Goal: Use online tool/utility

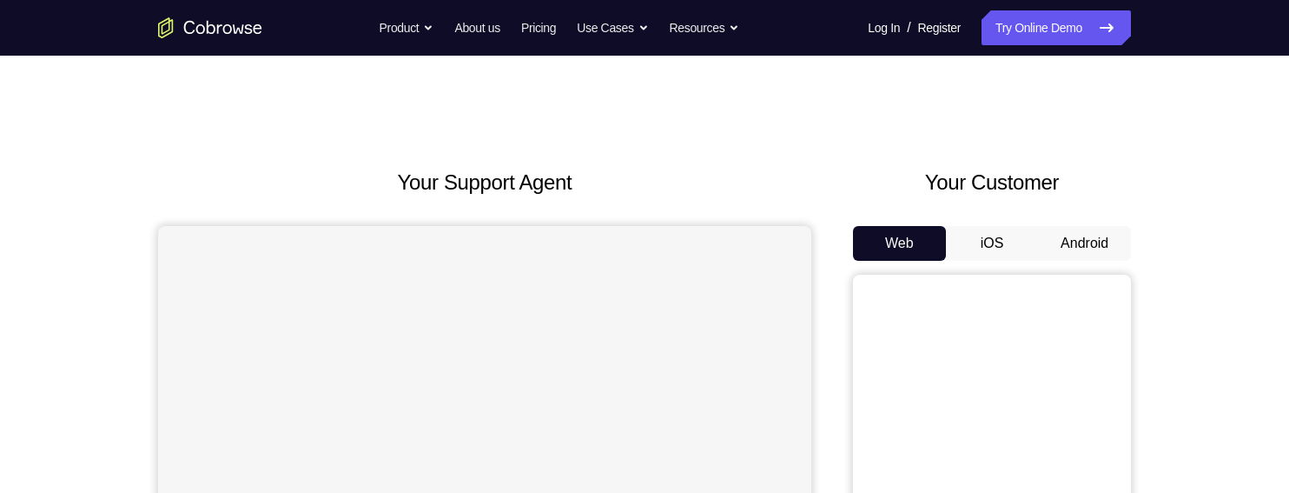
click at [1081, 238] on button "Android" at bounding box center [1084, 243] width 93 height 35
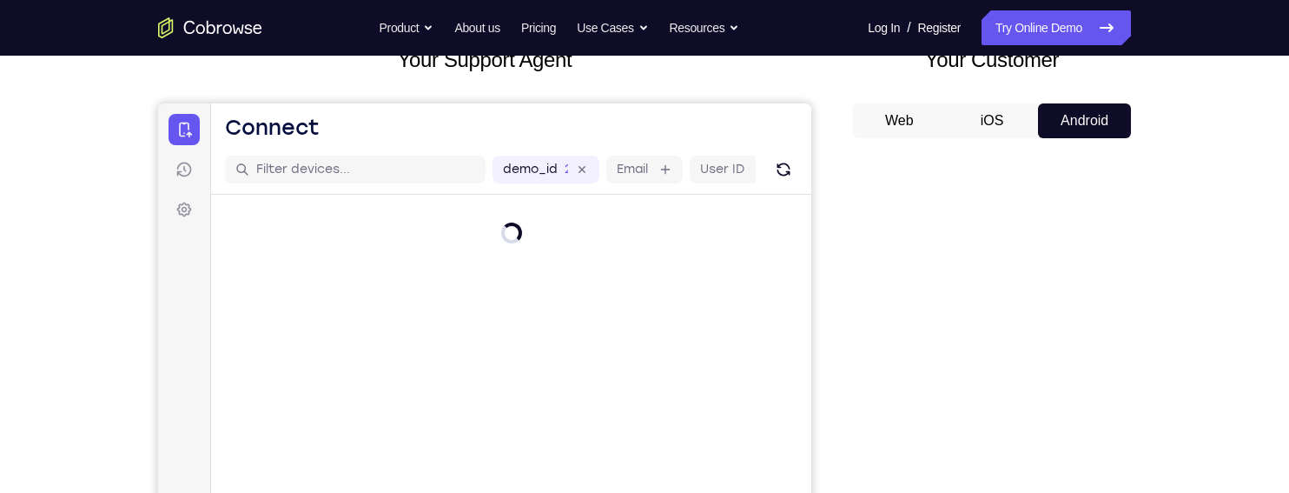
scroll to position [127, 0]
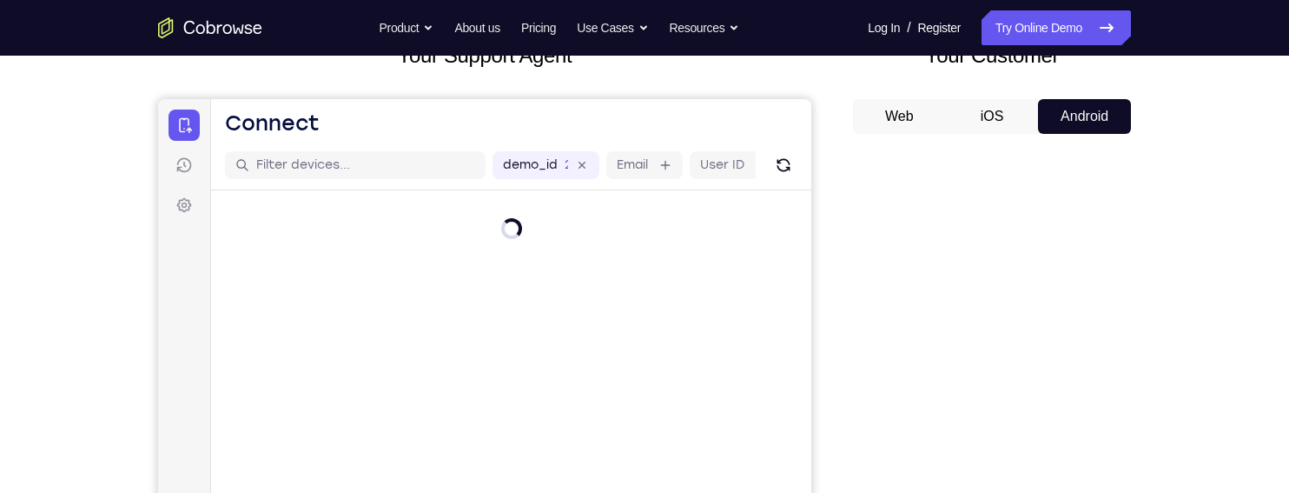
click at [908, 109] on button "Web" at bounding box center [899, 116] width 93 height 35
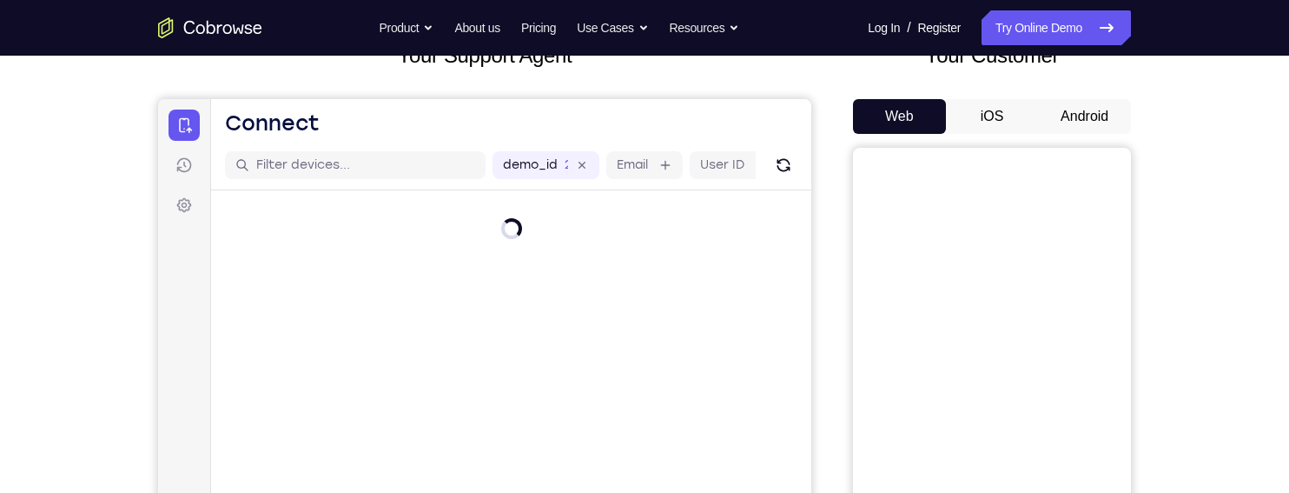
click at [982, 121] on button "iOS" at bounding box center [992, 116] width 93 height 35
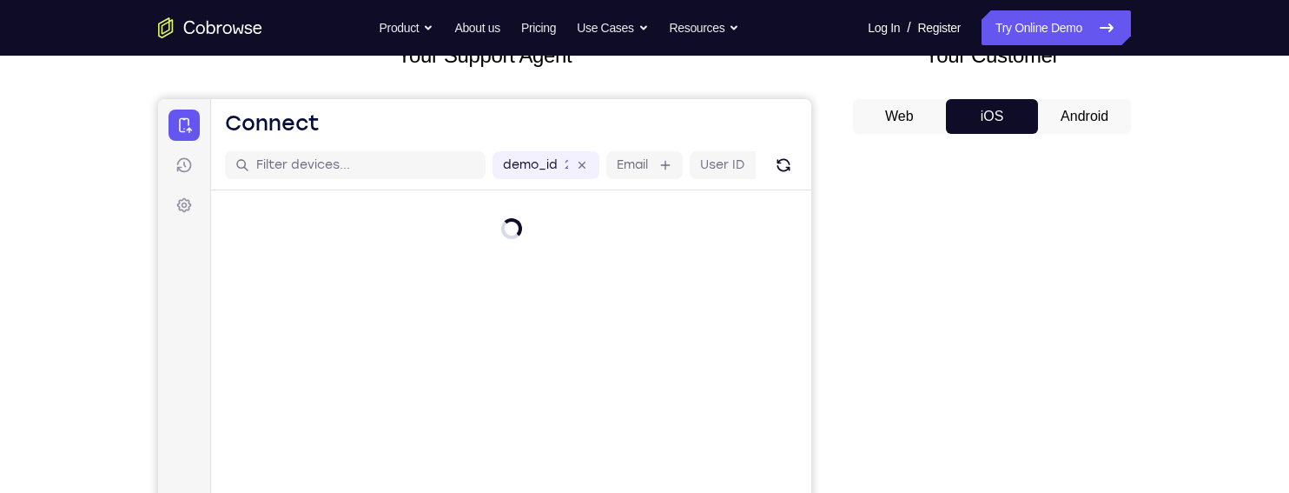
click at [1068, 109] on button "Android" at bounding box center [1084, 116] width 93 height 35
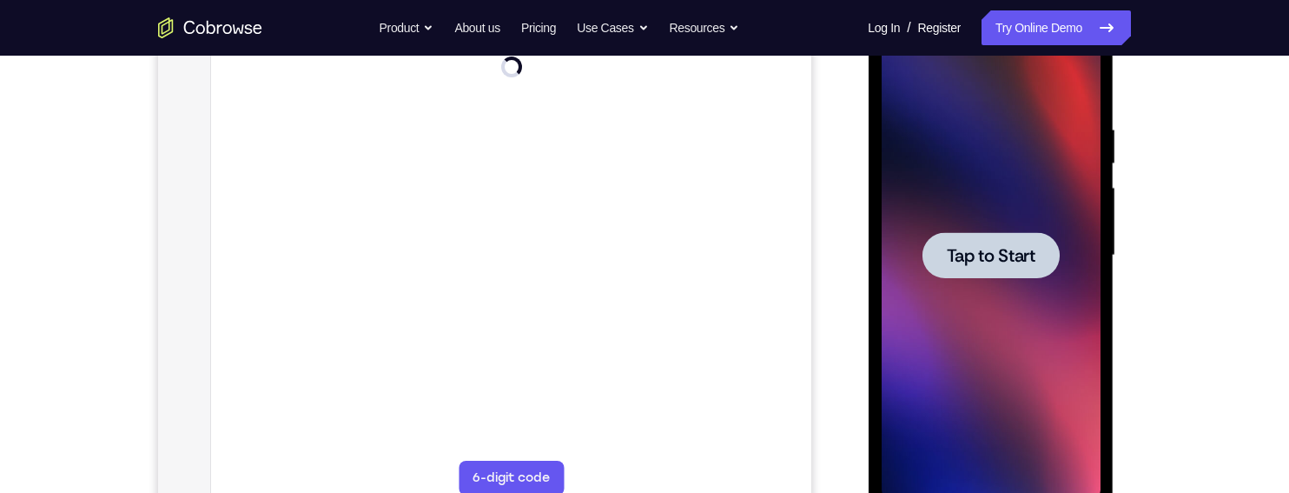
scroll to position [0, 0]
click at [994, 253] on span "Tap to Start" at bounding box center [990, 255] width 89 height 17
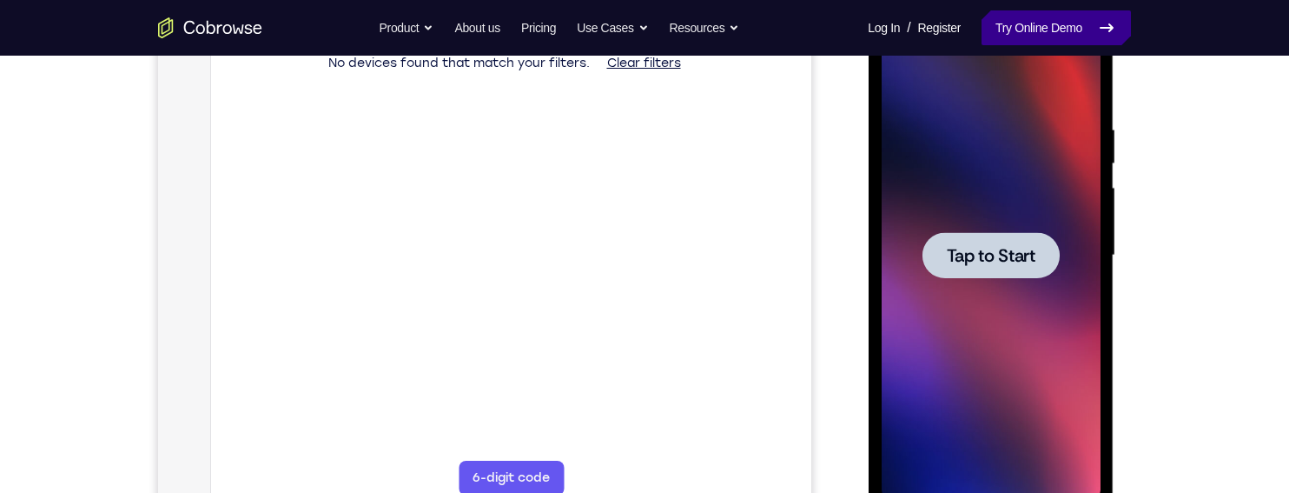
click at [1047, 27] on link "Try Online Demo" at bounding box center [1056, 27] width 149 height 35
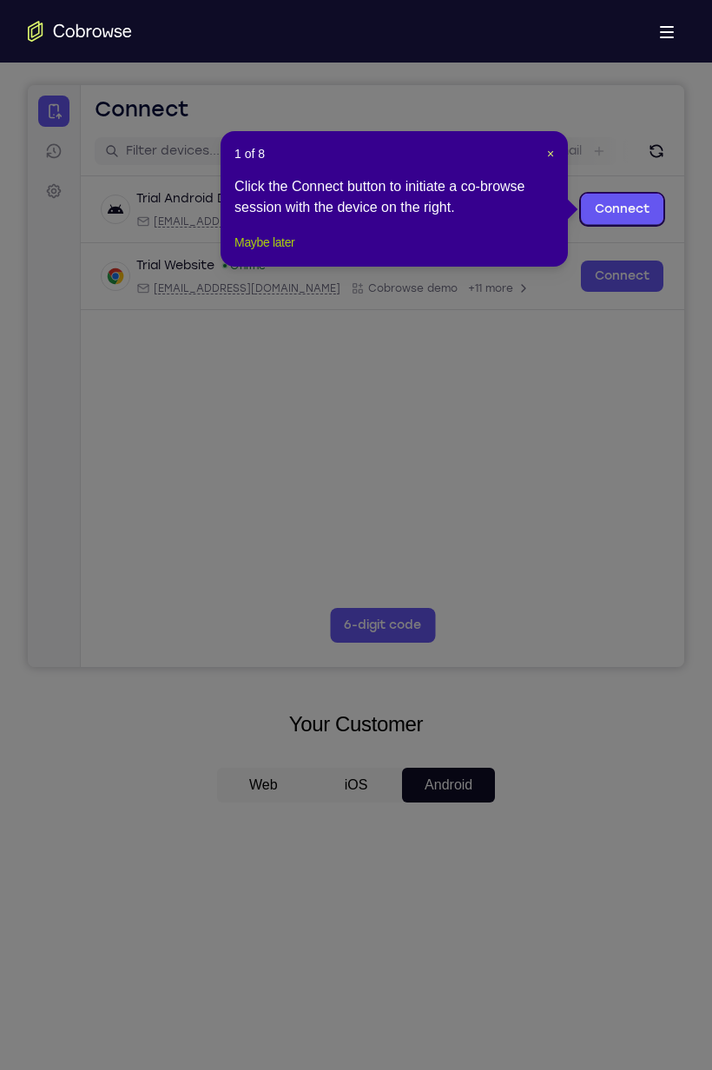
click at [271, 253] on button "Maybe later" at bounding box center [265, 242] width 60 height 21
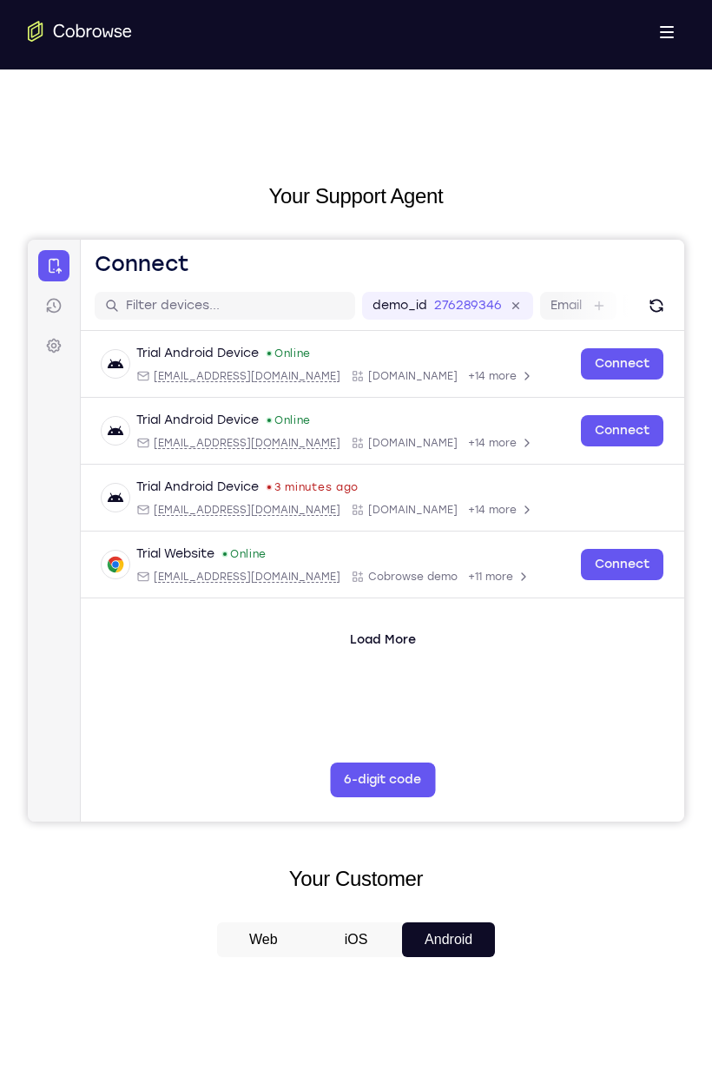
click at [660, 26] on span at bounding box center [667, 27] width 14 height 2
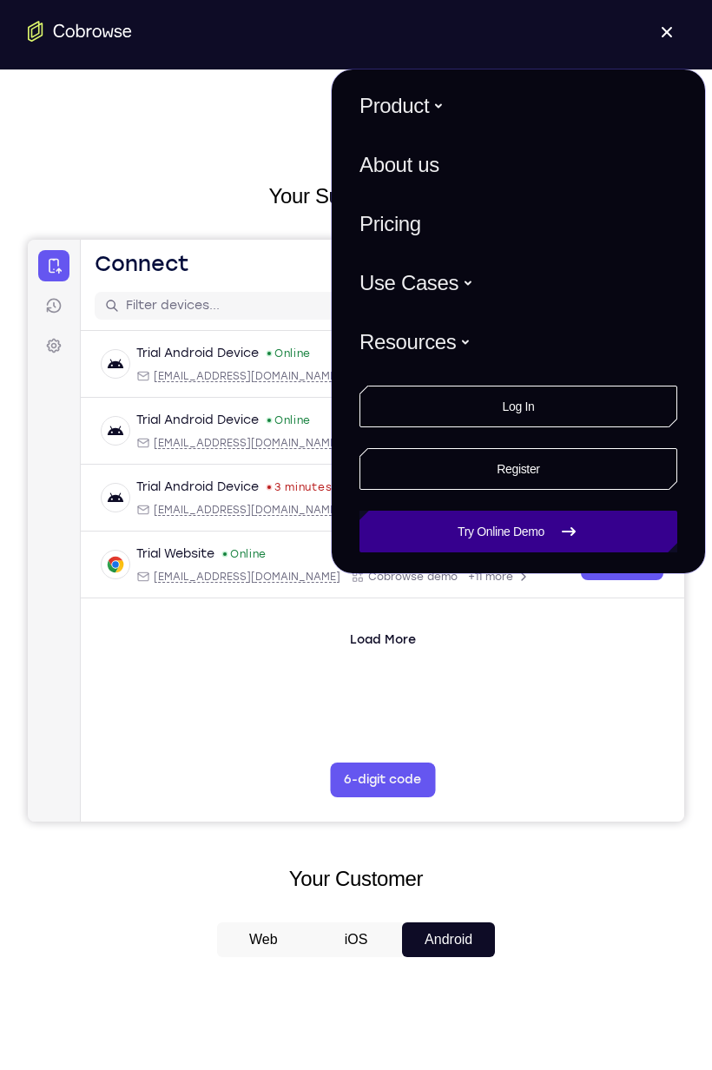
click at [521, 492] on link "Try Online Demo" at bounding box center [519, 532] width 318 height 42
click at [497, 492] on link "Try Online Demo" at bounding box center [519, 532] width 318 height 42
click at [541, 492] on link "Try Online Demo" at bounding box center [519, 532] width 318 height 42
click at [567, 492] on link "Try Online Demo" at bounding box center [519, 532] width 318 height 42
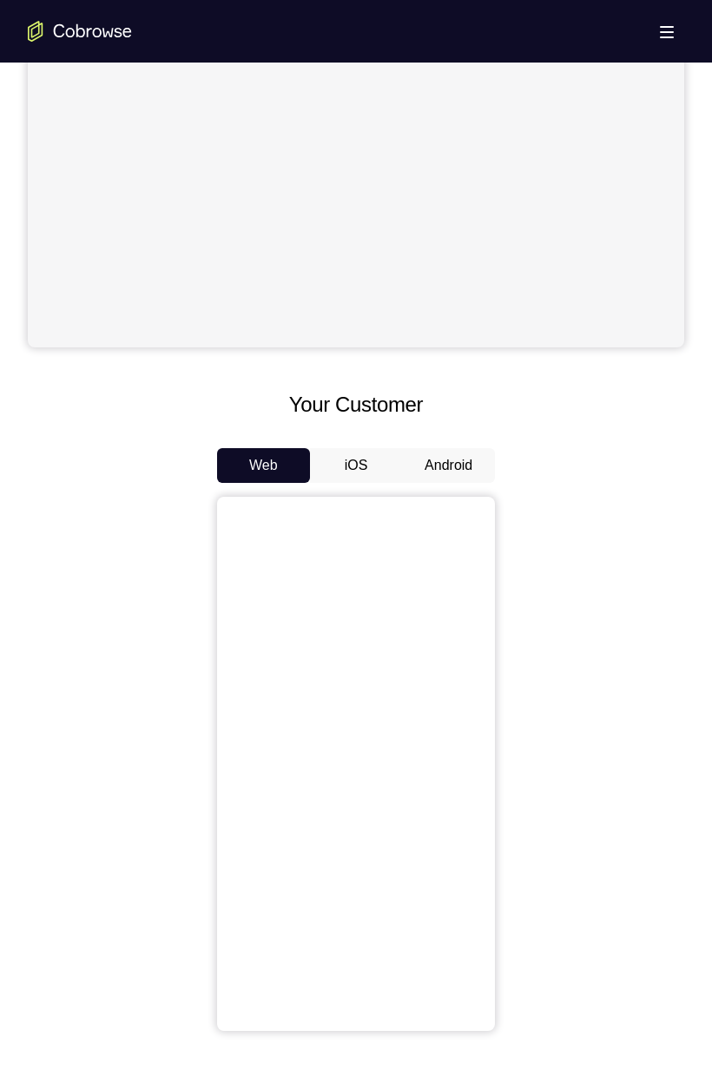
scroll to position [483, 0]
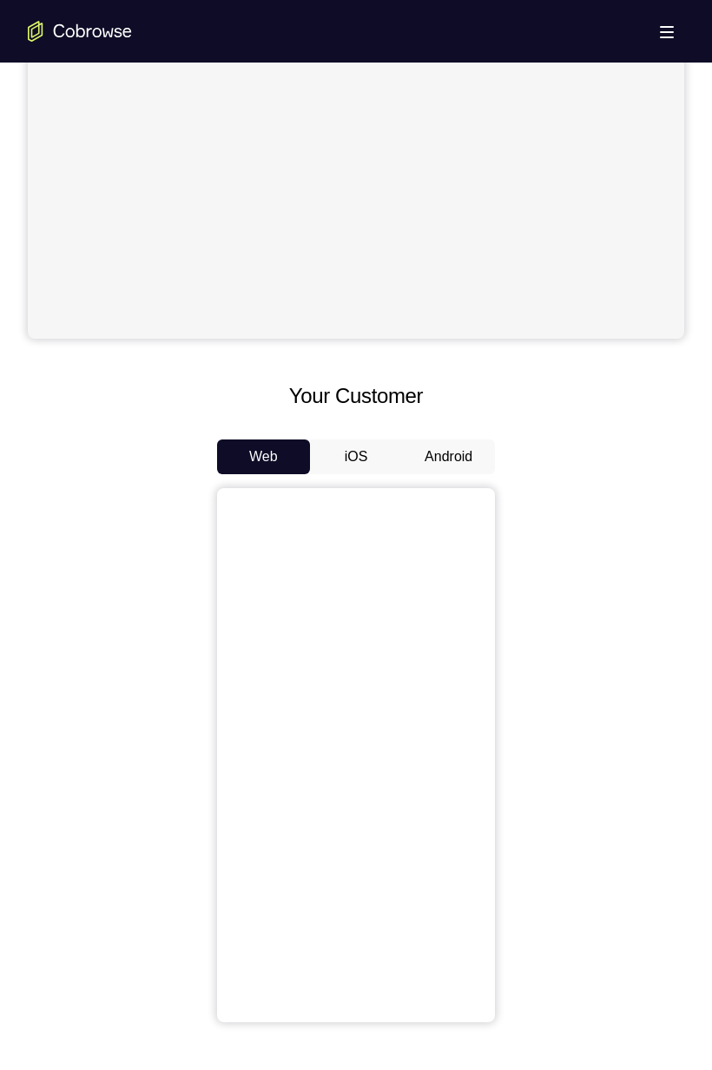
click at [435, 460] on button "Android" at bounding box center [448, 457] width 93 height 35
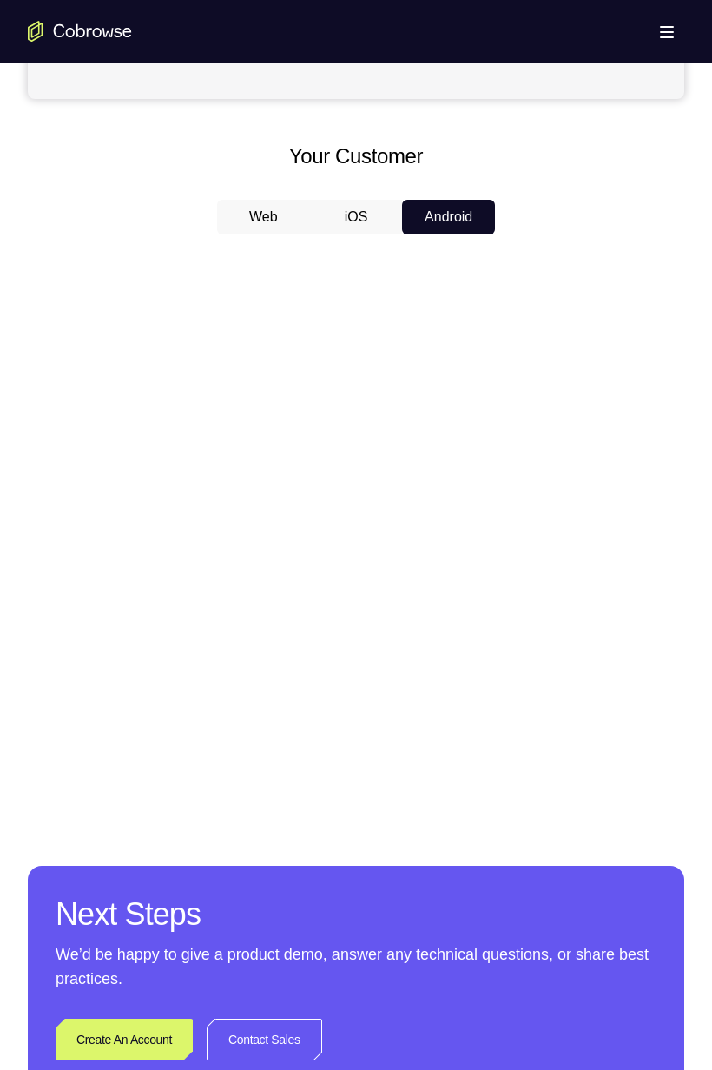
scroll to position [725, 0]
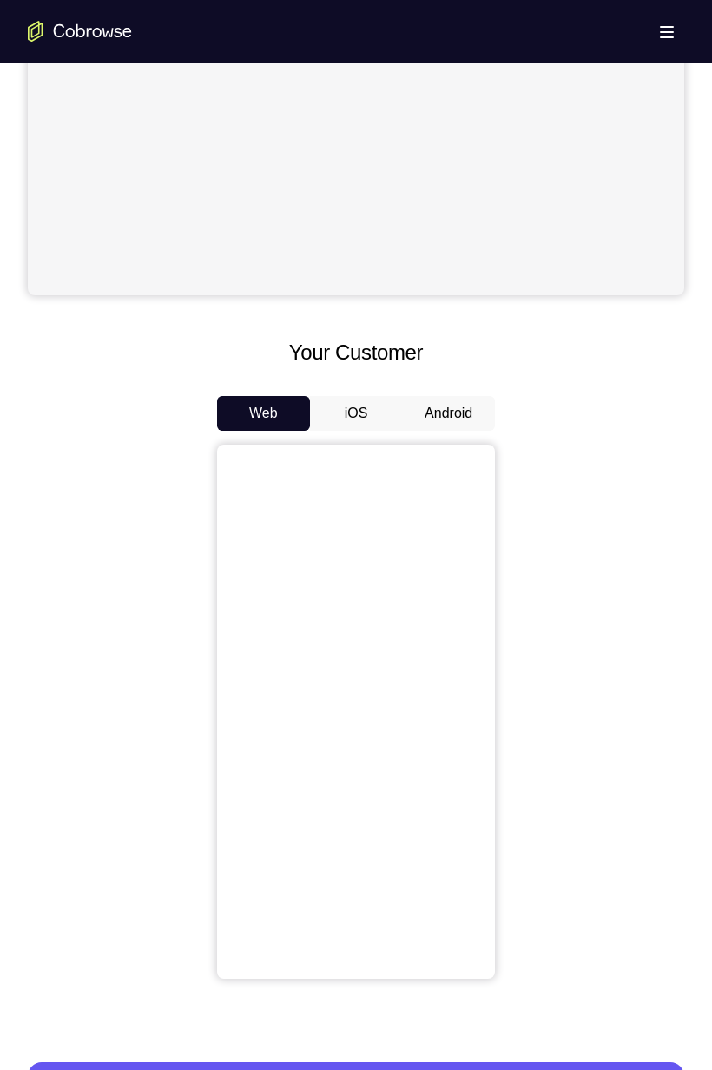
scroll to position [527, 0]
click at [433, 409] on button "Android" at bounding box center [448, 412] width 93 height 35
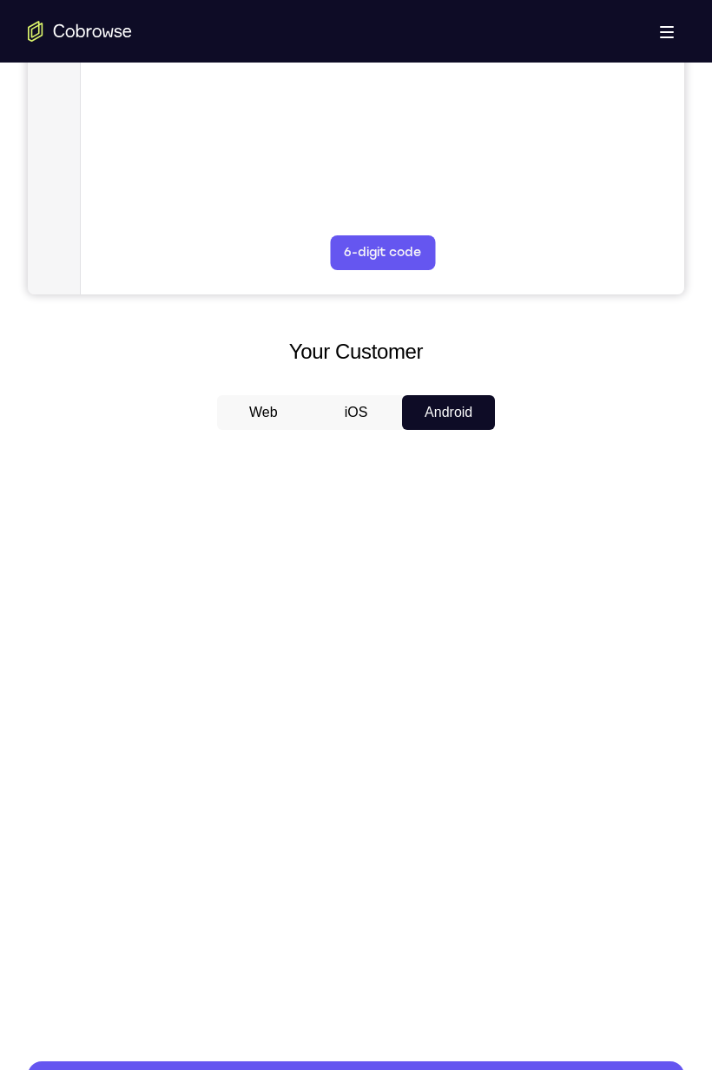
scroll to position [0, 0]
